Goal: Go to known website: Go to known website

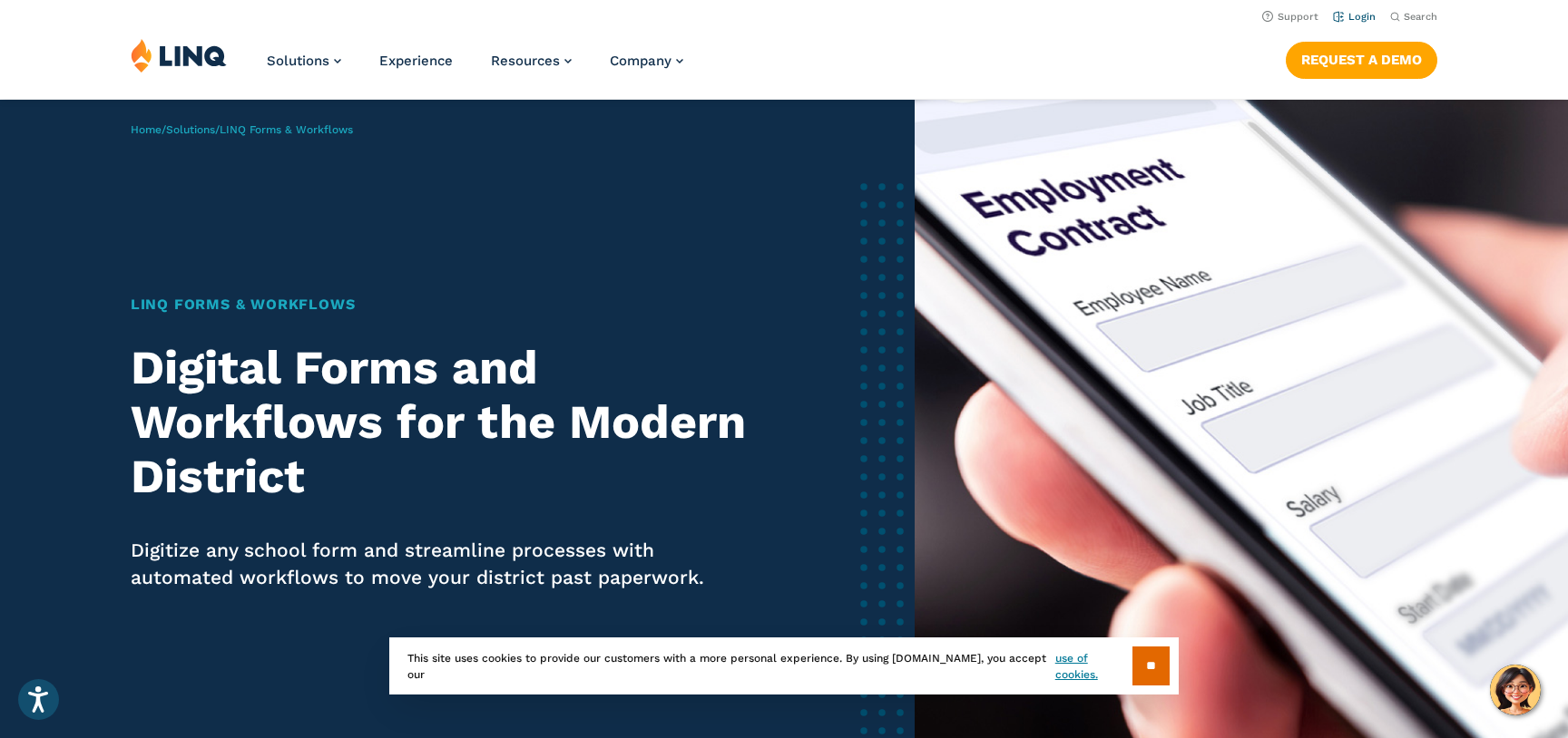
click at [1358, 15] on link "Login" at bounding box center [1353, 17] width 42 height 12
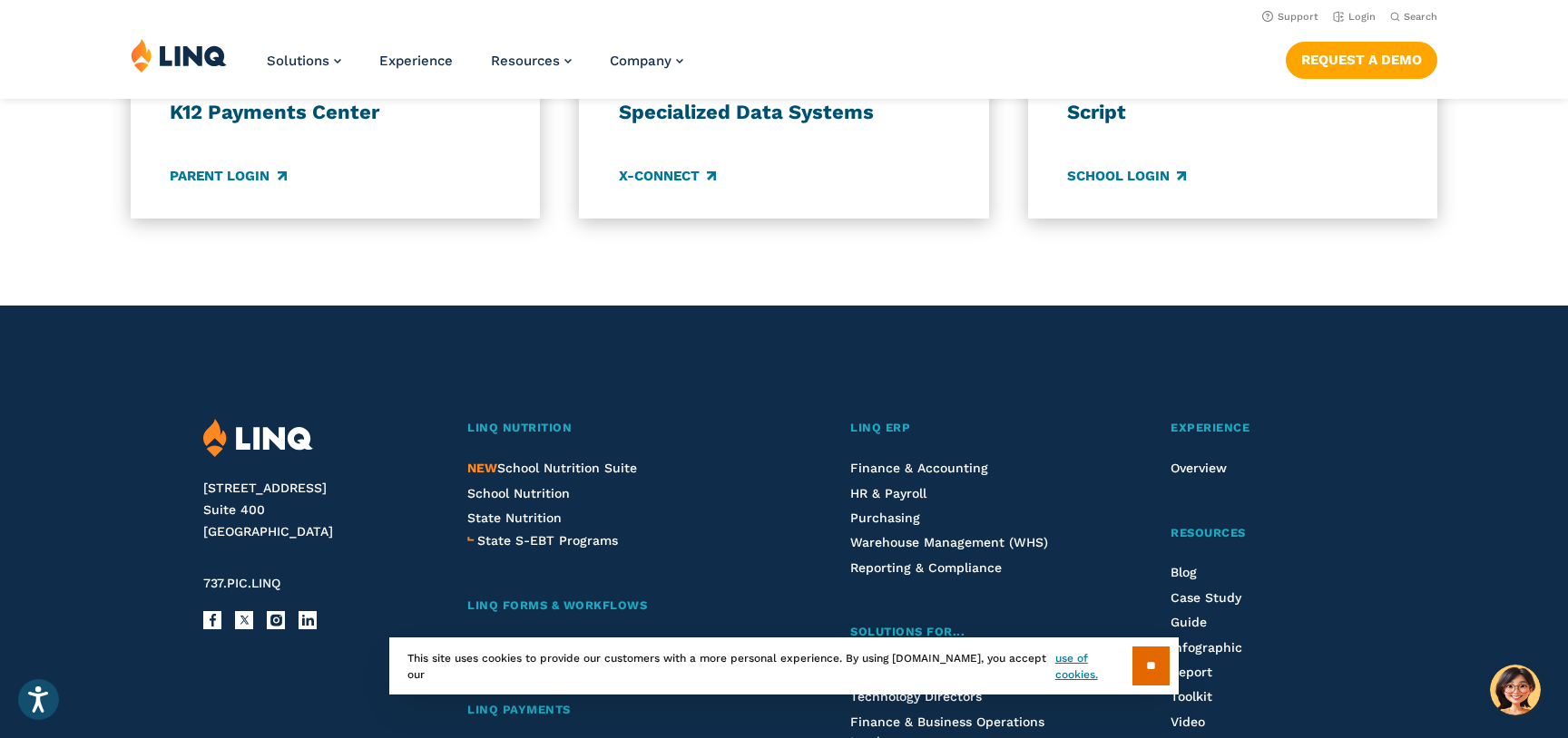
scroll to position [1651, 0]
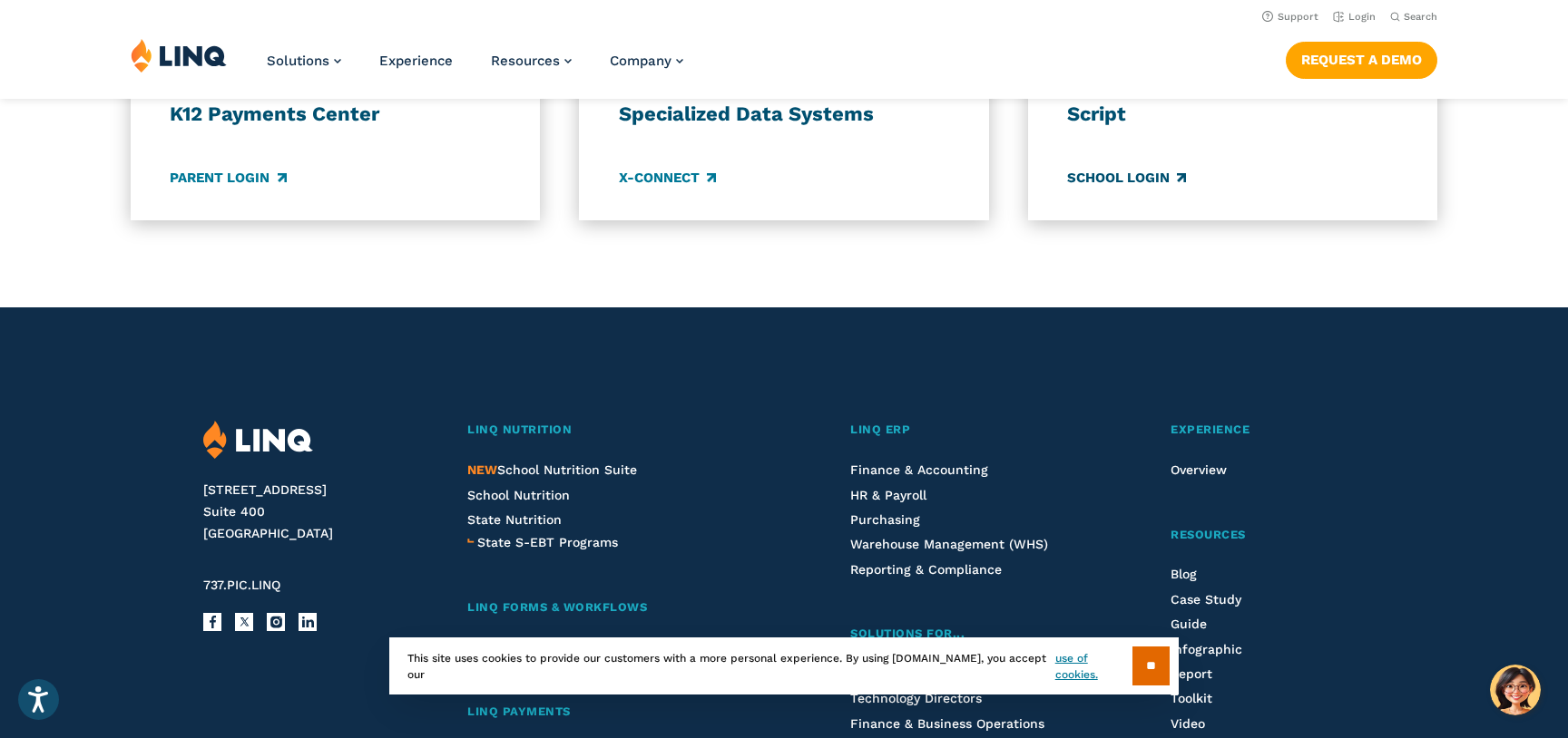
click at [1127, 177] on link "School Login" at bounding box center [1126, 177] width 119 height 20
